Goal: Information Seeking & Learning: Find contact information

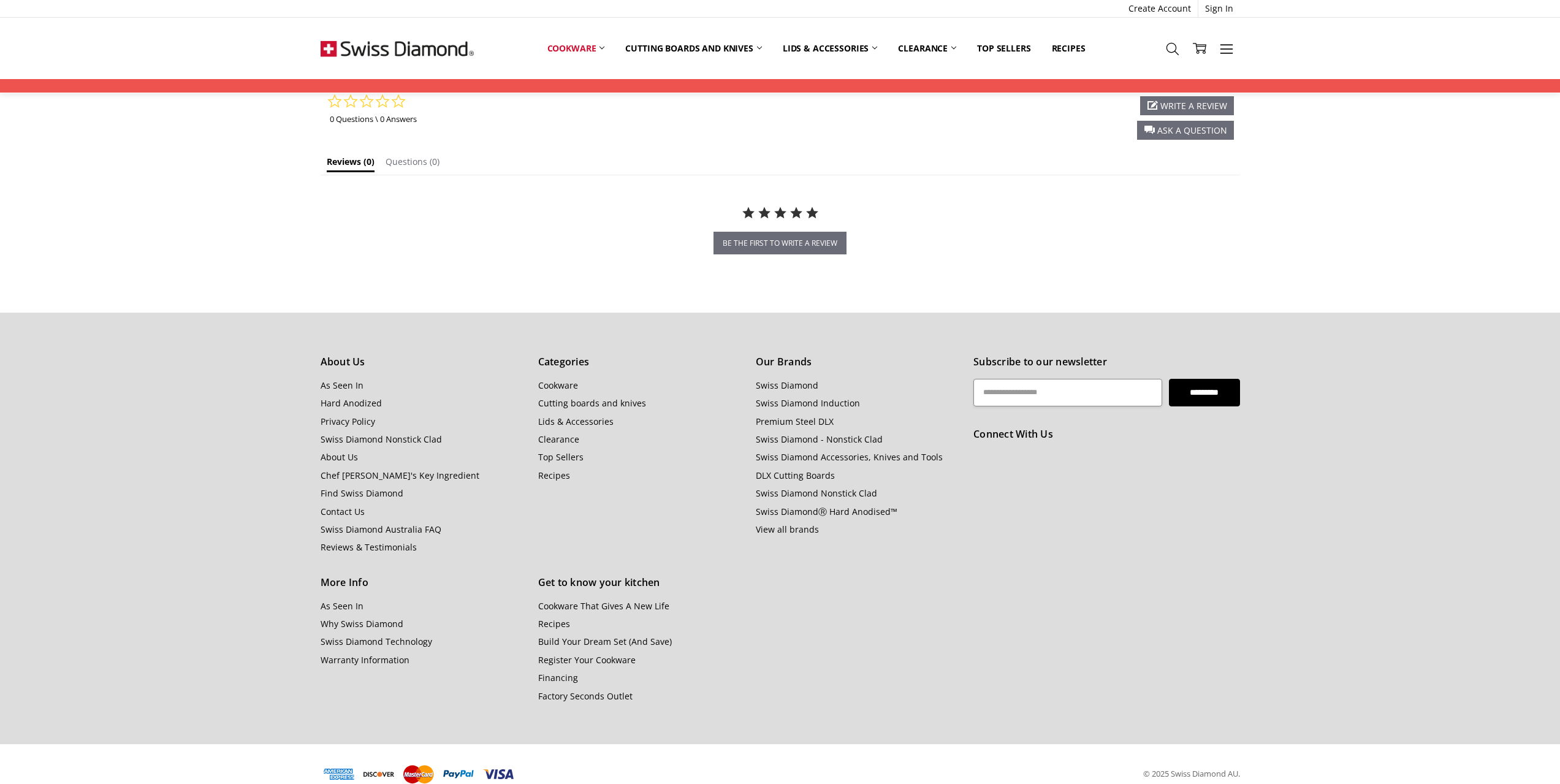
scroll to position [942, 0]
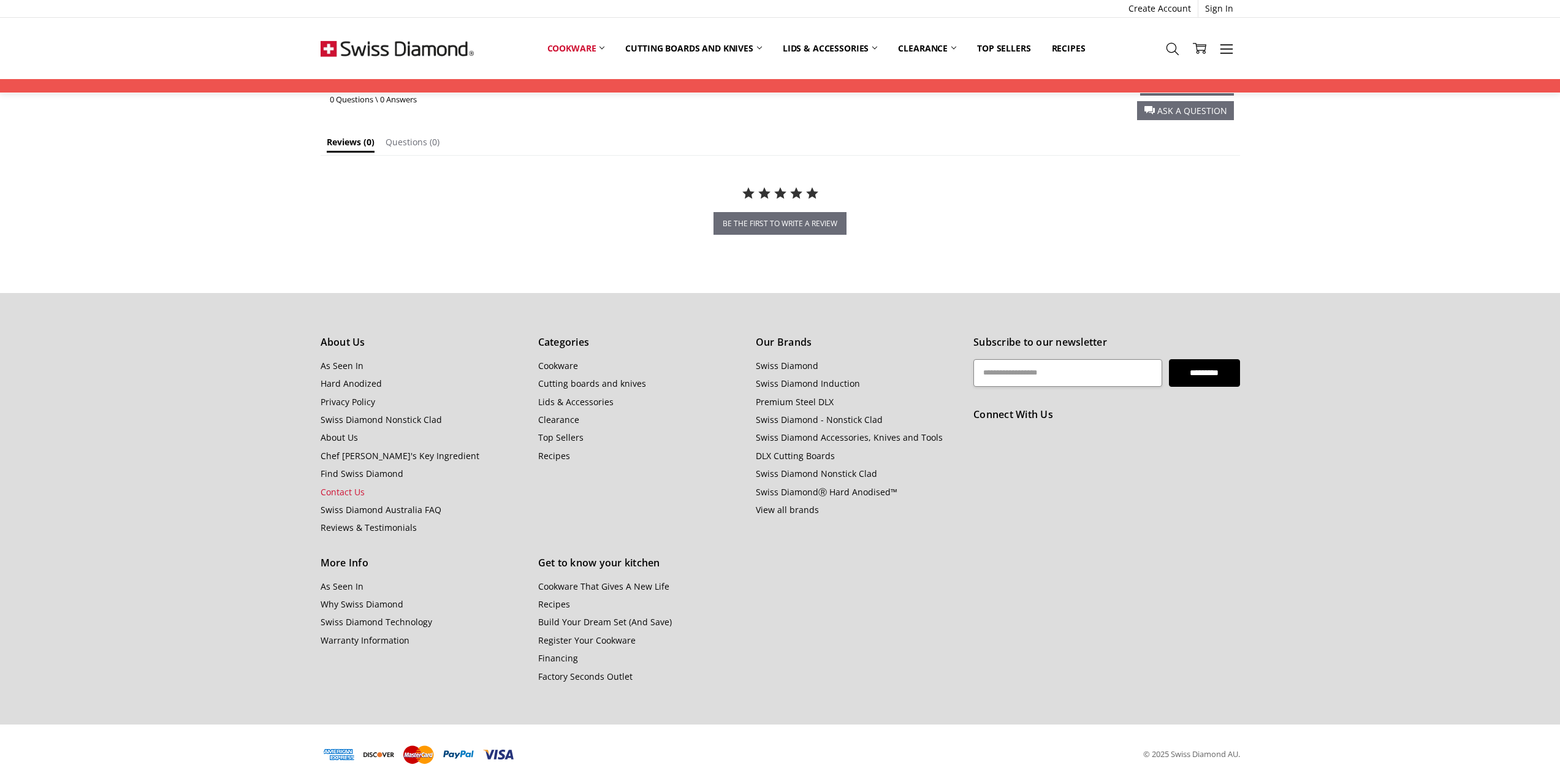
drag, startPoint x: 1569, startPoint y: 509, endPoint x: 328, endPoint y: 493, distance: 1241.1
click at [328, 493] on link "Contact Us" at bounding box center [342, 491] width 44 height 12
